Goal: Find specific page/section: Find specific page/section

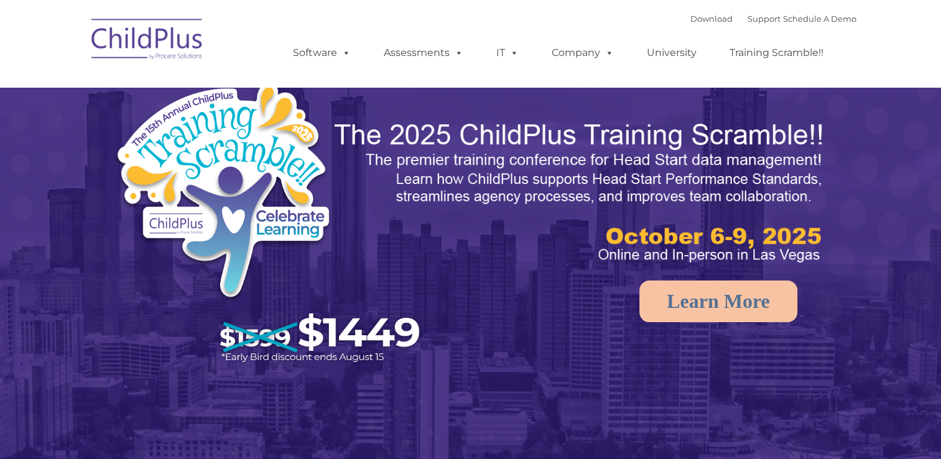
select select "MEDIUM"
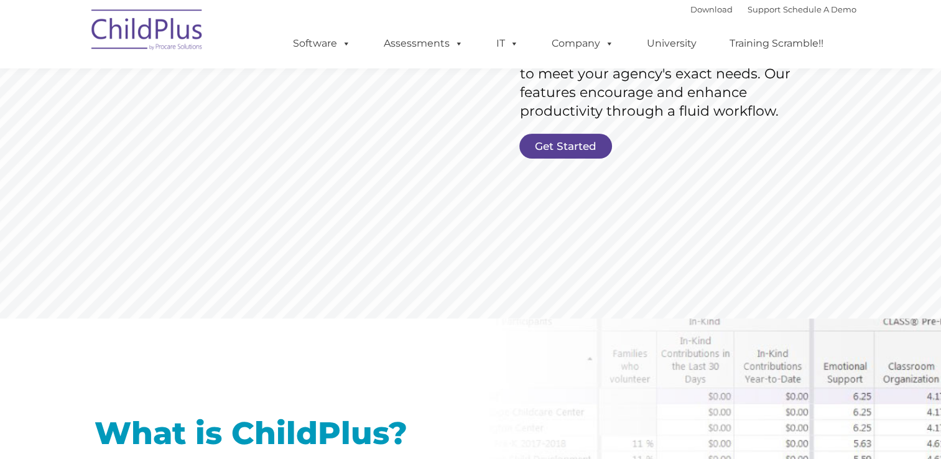
scroll to position [192, 0]
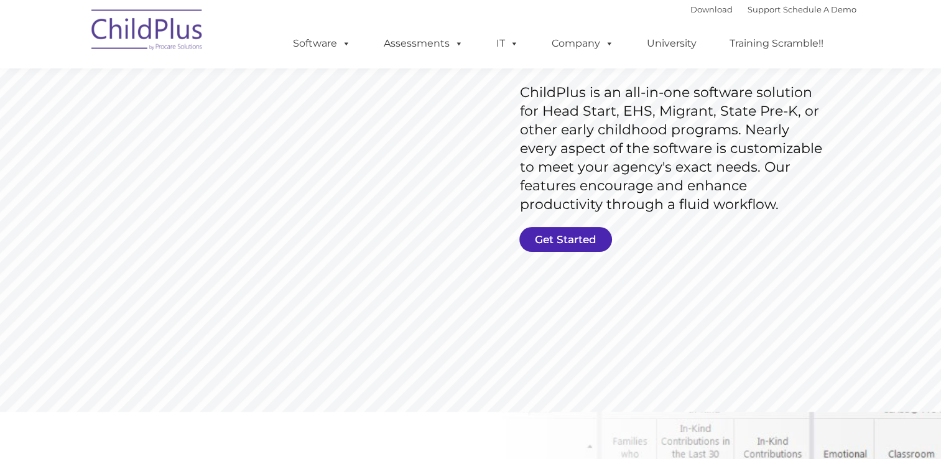
click at [585, 237] on link "Get Started" at bounding box center [565, 239] width 93 height 25
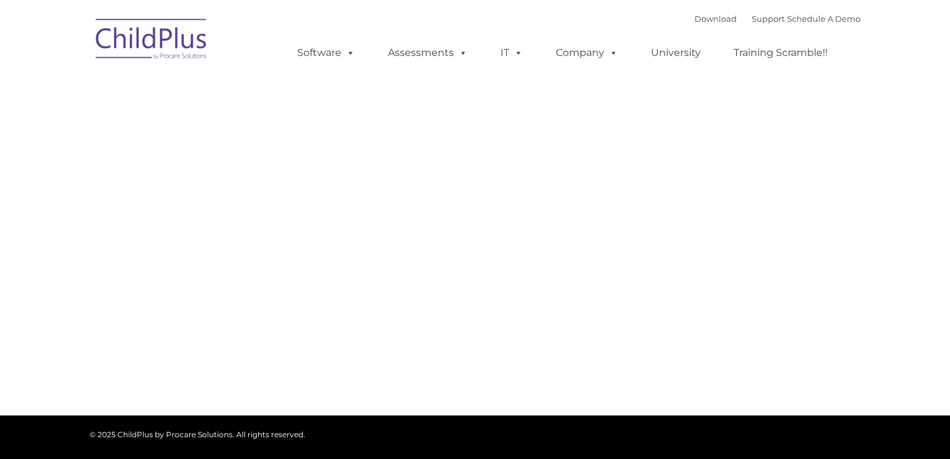
type input ""
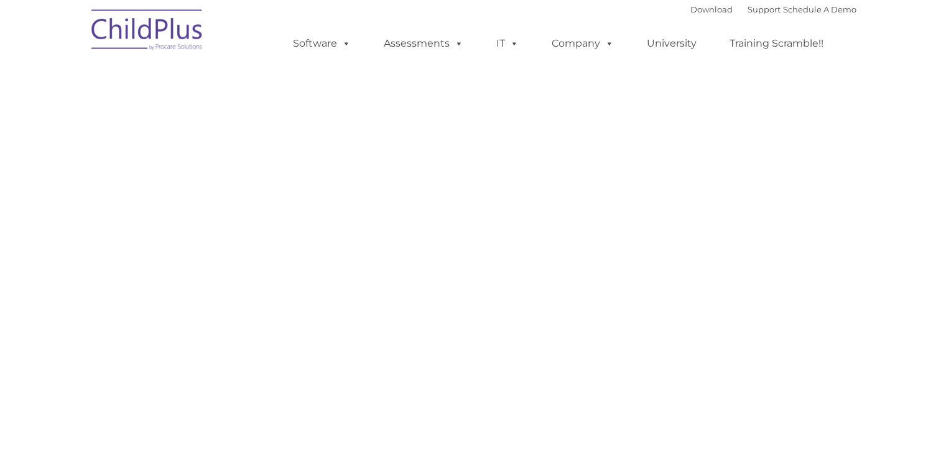
select select "MEDIUM"
